Goal: Information Seeking & Learning: Compare options

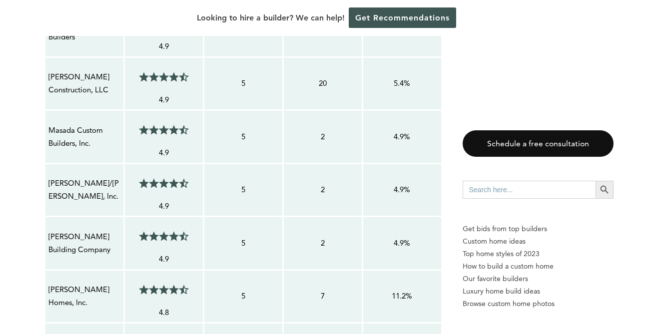
scroll to position [1145, 0]
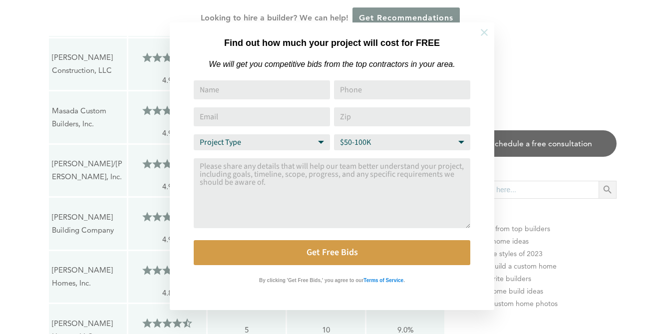
click at [482, 29] on icon at bounding box center [484, 32] width 7 height 7
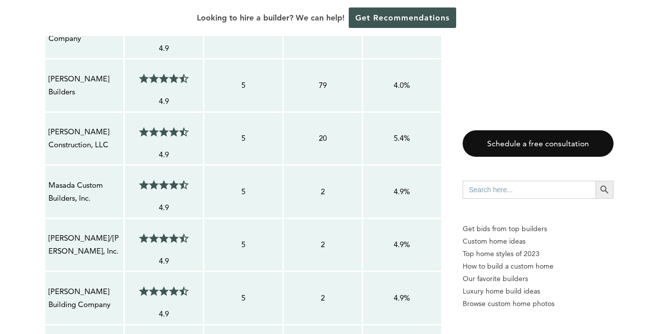
scroll to position [1059, 0]
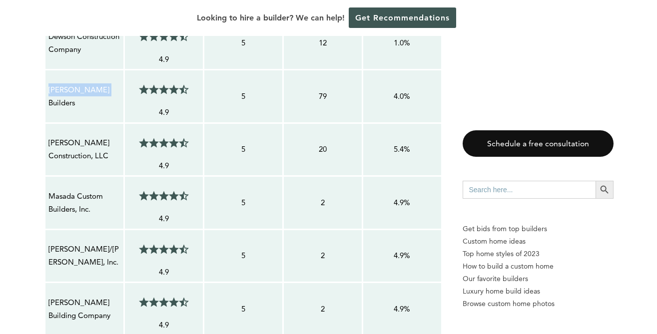
drag, startPoint x: 46, startPoint y: 96, endPoint x: 97, endPoint y: 97, distance: 51.0
click at [99, 95] on td "[PERSON_NAME] Builders" at bounding box center [83, 96] width 79 height 53
copy p "[PERSON_NAME] Builders"
drag, startPoint x: 47, startPoint y: 140, endPoint x: 65, endPoint y: 140, distance: 17.5
click at [113, 142] on div "[PERSON_NAME] Construction, LLC" at bounding box center [84, 149] width 73 height 27
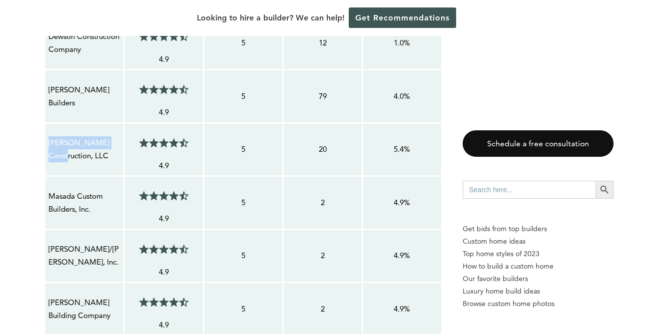
copy p "[PERSON_NAME] Construction"
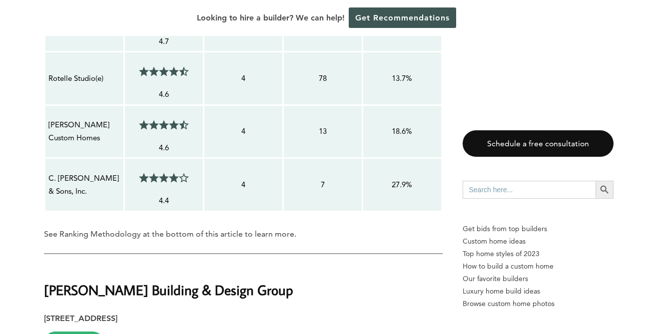
scroll to position [1501, 0]
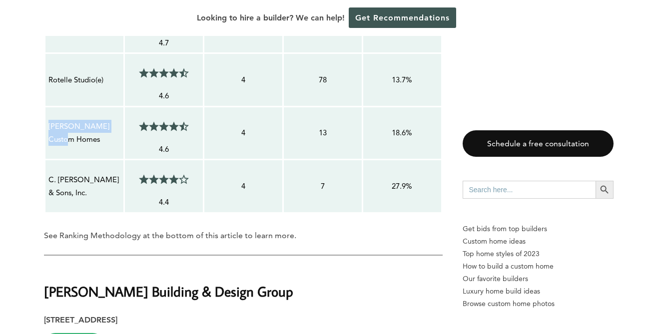
drag, startPoint x: 47, startPoint y: 125, endPoint x: 80, endPoint y: 136, distance: 34.7
click at [104, 137] on div "[PERSON_NAME] Custom Homes" at bounding box center [84, 132] width 73 height 27
copy p "[PERSON_NAME] Custom Homes"
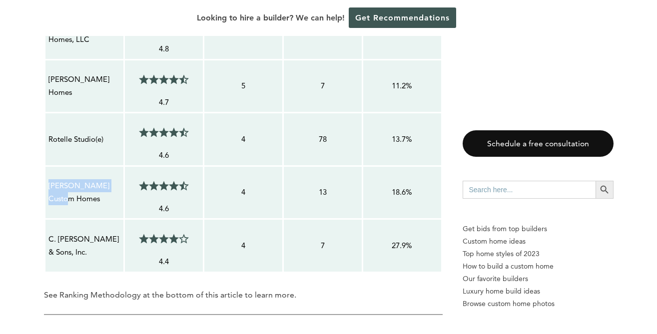
scroll to position [1434, 0]
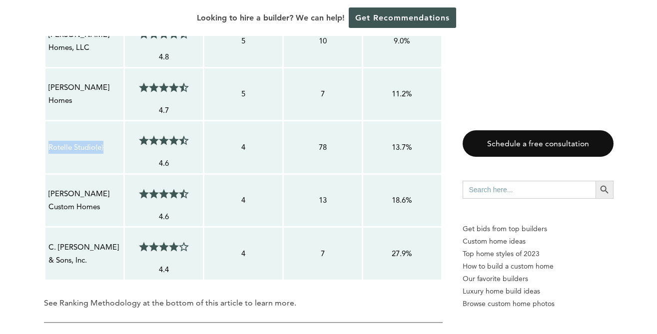
drag, startPoint x: 48, startPoint y: 145, endPoint x: 72, endPoint y: 148, distance: 24.1
click at [107, 147] on div "Rotelle Studio(e)" at bounding box center [84, 147] width 73 height 14
copy p "Rotelle Studio(e)"
drag, startPoint x: 49, startPoint y: 94, endPoint x: 92, endPoint y: 95, distance: 43.5
click at [96, 95] on p "[PERSON_NAME] Homes" at bounding box center [84, 94] width 72 height 26
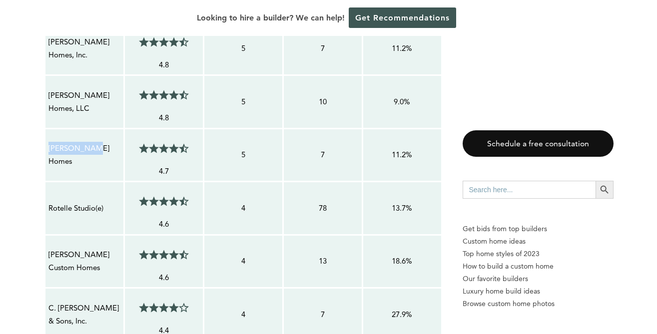
scroll to position [1374, 0]
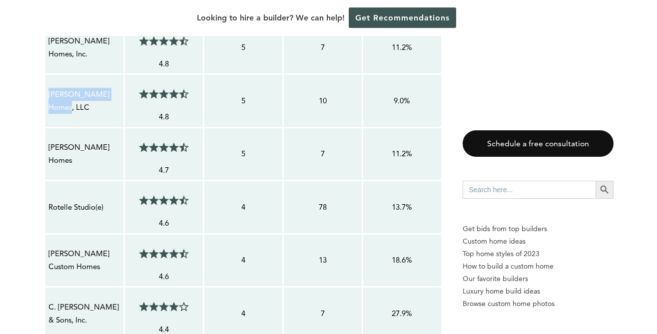
drag, startPoint x: 46, startPoint y: 100, endPoint x: 88, endPoint y: 99, distance: 42.0
click at [120, 101] on td "[PERSON_NAME] Homes, LLC" at bounding box center [83, 100] width 79 height 53
copy p "[PERSON_NAME] Homes, LLC"
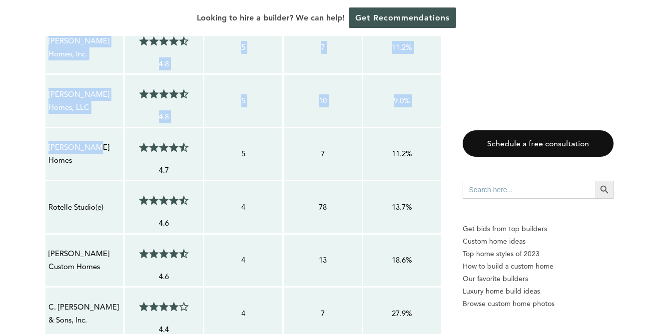
drag, startPoint x: 94, startPoint y: 149, endPoint x: -21, endPoint y: 149, distance: 115.4
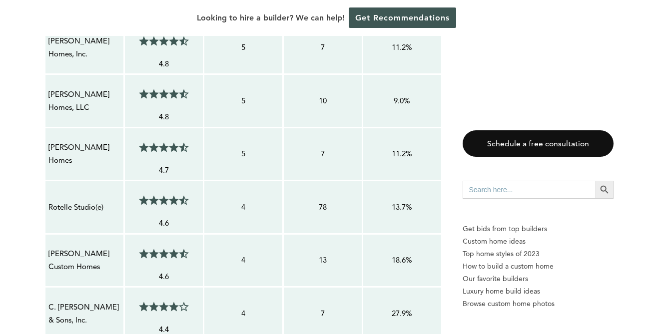
drag, startPoint x: 116, startPoint y: 153, endPoint x: 99, endPoint y: 153, distance: 17.0
click at [113, 153] on p "[PERSON_NAME] Homes" at bounding box center [84, 154] width 72 height 26
drag, startPoint x: 113, startPoint y: 154, endPoint x: 49, endPoint y: 155, distance: 64.4
click at [49, 155] on p "[PERSON_NAME] Homes" at bounding box center [84, 154] width 72 height 26
copy p "[PERSON_NAME] Homes"
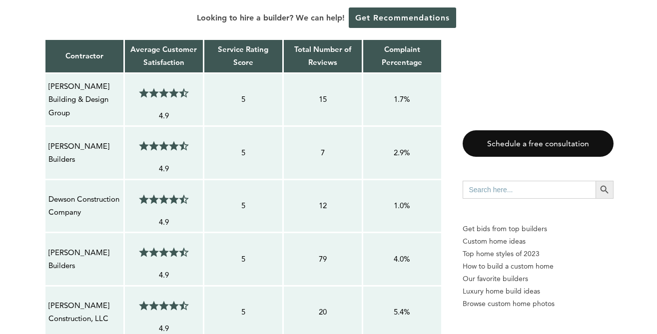
scroll to position [895, 0]
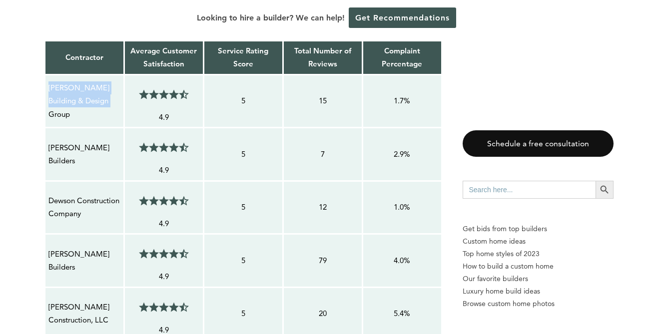
drag, startPoint x: 49, startPoint y: 97, endPoint x: 67, endPoint y: 100, distance: 18.2
click at [110, 108] on p "[PERSON_NAME] Building & Design Group" at bounding box center [84, 100] width 72 height 39
copy p "[PERSON_NAME] Building & Design Group"
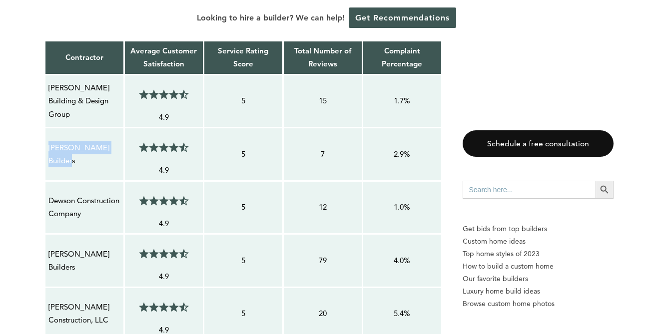
drag, startPoint x: 48, startPoint y: 146, endPoint x: 82, endPoint y: 157, distance: 35.2
click at [90, 158] on p "[PERSON_NAME] Builders" at bounding box center [84, 154] width 72 height 26
copy p "[PERSON_NAME] Builders"
